Goal: Transaction & Acquisition: Purchase product/service

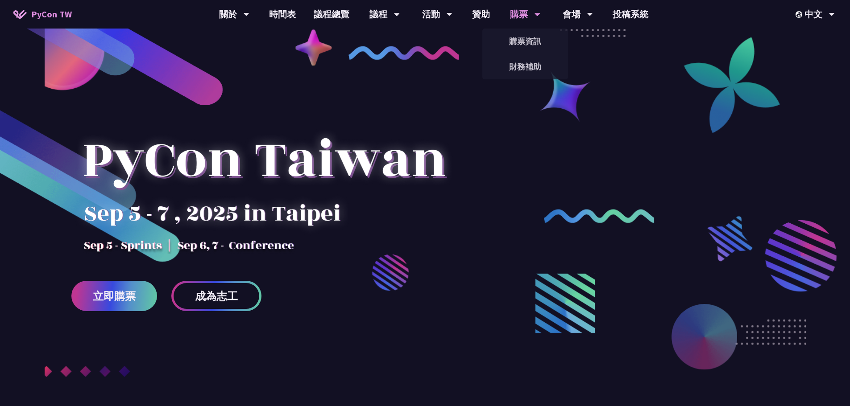
click at [249, 15] on div "購票" at bounding box center [234, 14] width 30 height 29
click at [528, 40] on link "購票資訊" at bounding box center [525, 41] width 86 height 21
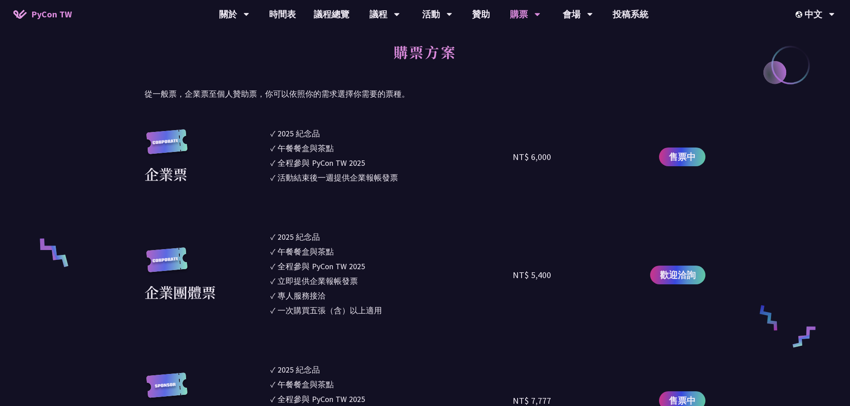
scroll to position [446, 0]
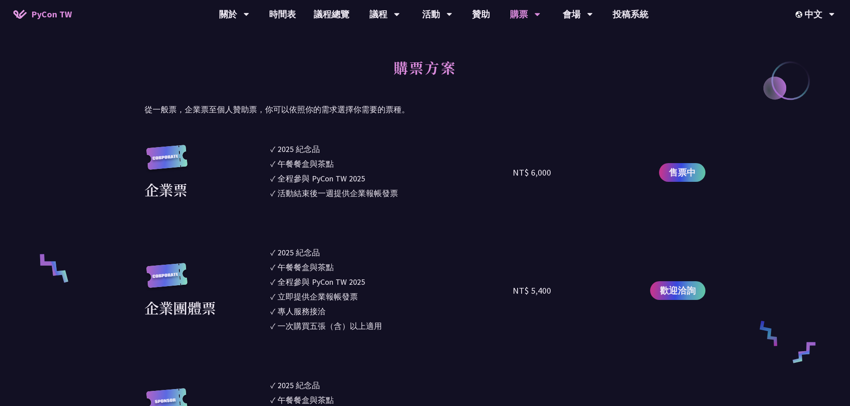
drag, startPoint x: 542, startPoint y: 172, endPoint x: 522, endPoint y: 173, distance: 20.1
click at [522, 173] on div "NT$ 6,000" at bounding box center [572, 172] width 121 height 59
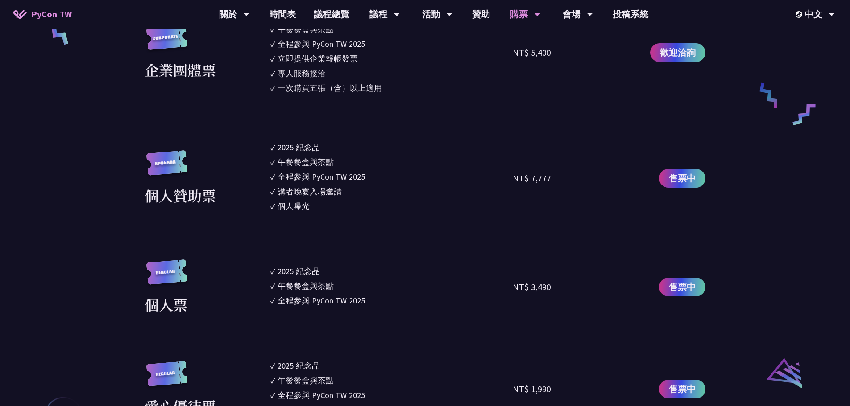
scroll to position [847, 0]
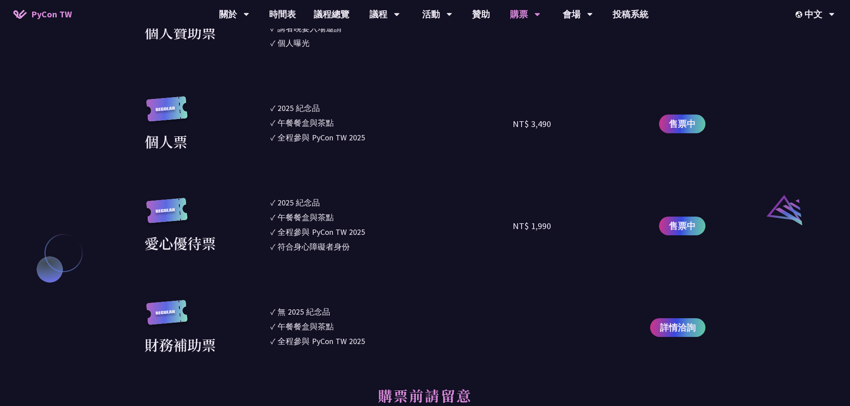
drag, startPoint x: 489, startPoint y: 125, endPoint x: 543, endPoint y: 128, distance: 54.0
click at [543, 128] on div "個人票 ✓ 2025 紀念品 ✓ 午餐餐盒與茶點 ✓ 全程參與 PyCon TW 2025 NT$ 3,490 售票中" at bounding box center [425, 124] width 561 height 56
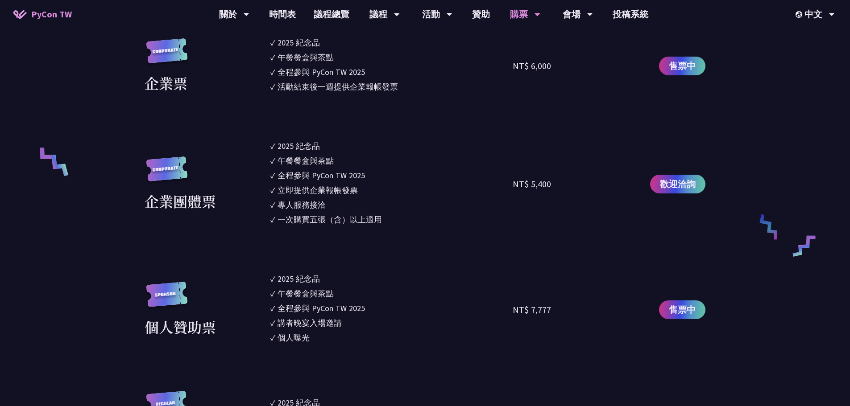
scroll to position [535, 0]
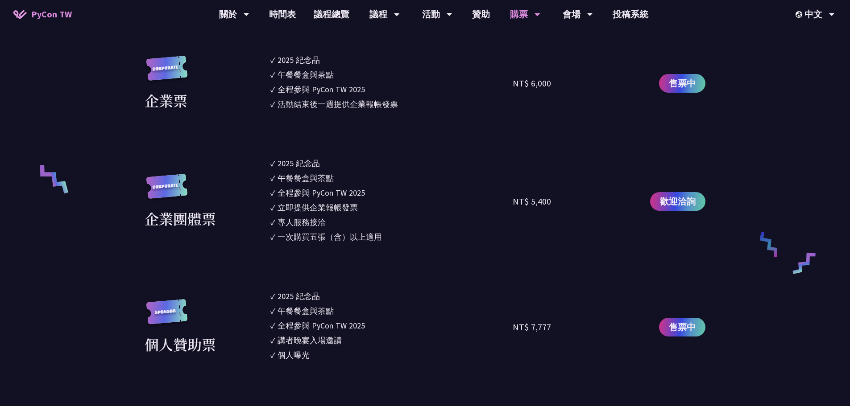
drag, startPoint x: 300, startPoint y: 104, endPoint x: 411, endPoint y: 111, distance: 111.2
click at [405, 108] on li "✓ 活動結束後一週提供企業報帳發票" at bounding box center [391, 104] width 243 height 12
click at [412, 111] on ul "✓ 2025 [PERSON_NAME]✓ 午餐餐盒與茶點 ✓ 全程參與 PyCon TW 2025 ✓ 活動結束後一週提供企業報帳發票" at bounding box center [391, 83] width 243 height 59
drag, startPoint x: 355, startPoint y: 100, endPoint x: 311, endPoint y: 99, distance: 44.2
click at [307, 98] on div "活動結束後一週提供企業報帳發票" at bounding box center [337, 104] width 120 height 12
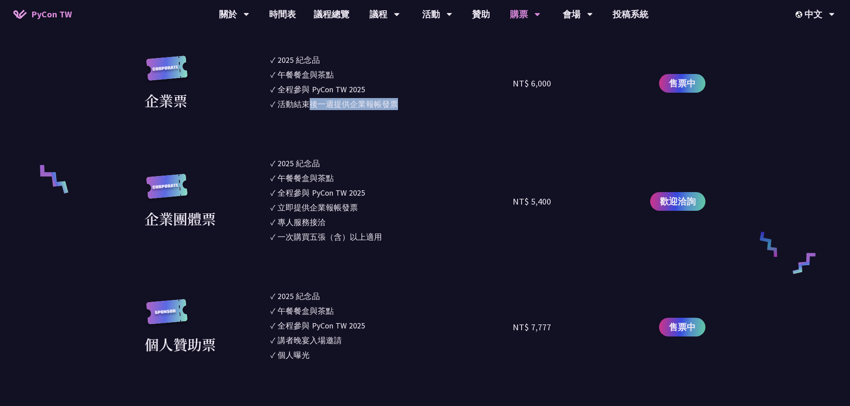
click at [439, 129] on section "企業票 ✓ 2025 紀念品 ✓ 午餐餐盒與茶點 ✓ 全程參與 PyCon TW 2025 ✓ 活動結束後一週提供企業報帳發票 NT$ 6,000 售票中 企…" at bounding box center [425, 361] width 561 height 614
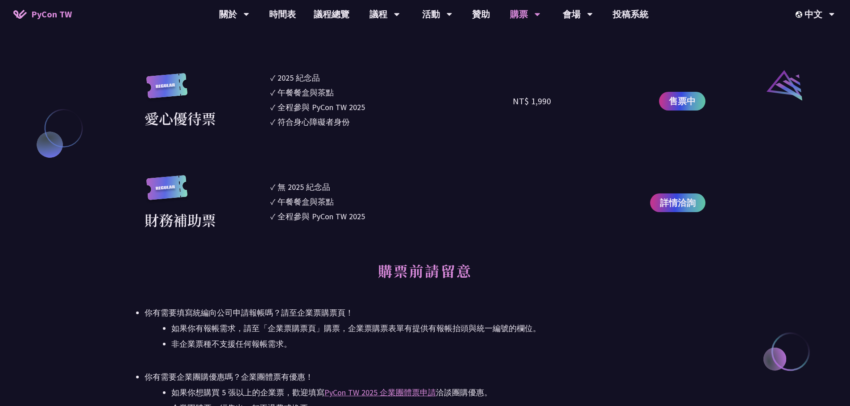
scroll to position [981, 0]
